Goal: Check status

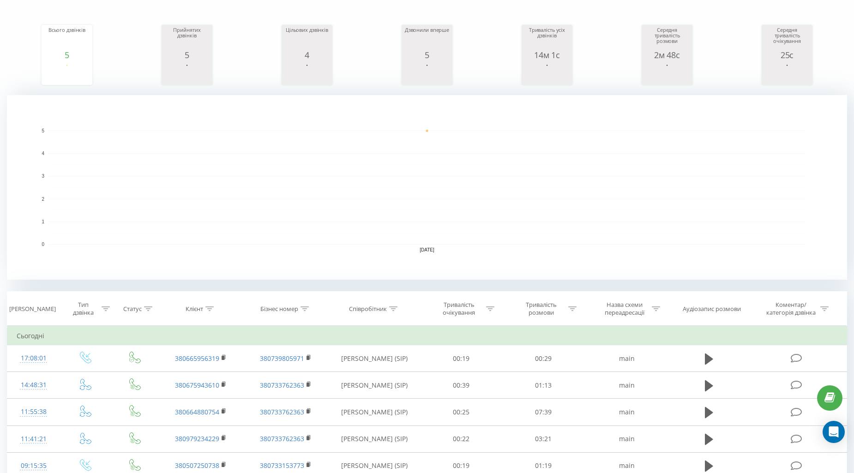
scroll to position [202, 0]
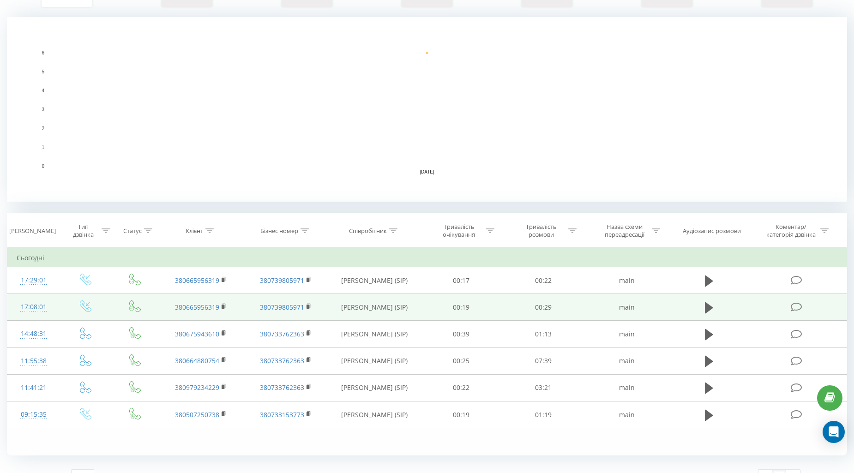
scroll to position [202, 0]
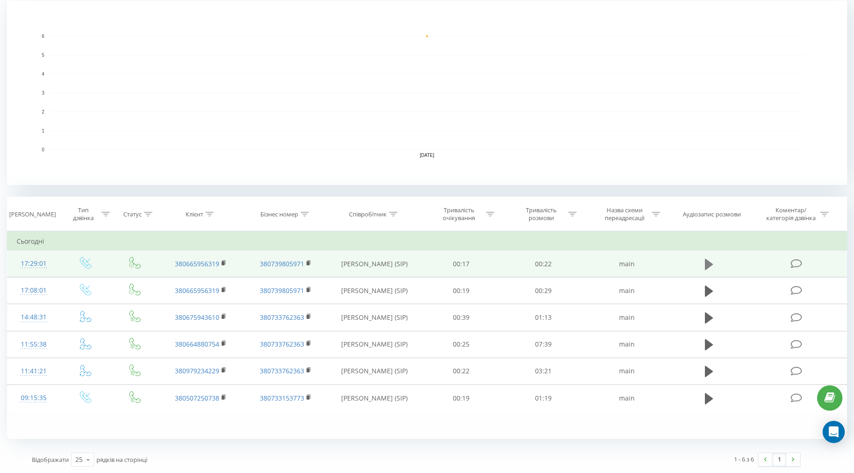
click at [703, 269] on button at bounding box center [709, 264] width 14 height 14
